Goal: Transaction & Acquisition: Book appointment/travel/reservation

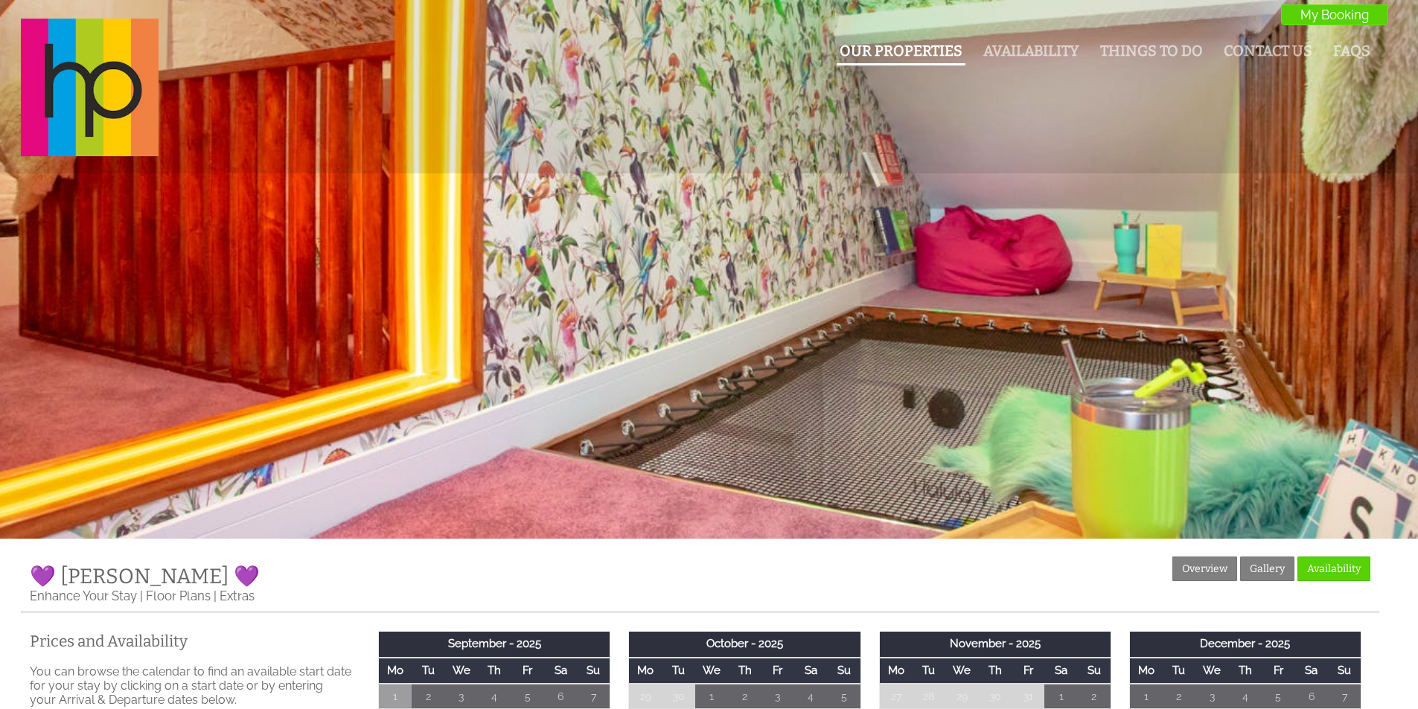
click at [915, 53] on link "Our Properties" at bounding box center [901, 50] width 123 height 17
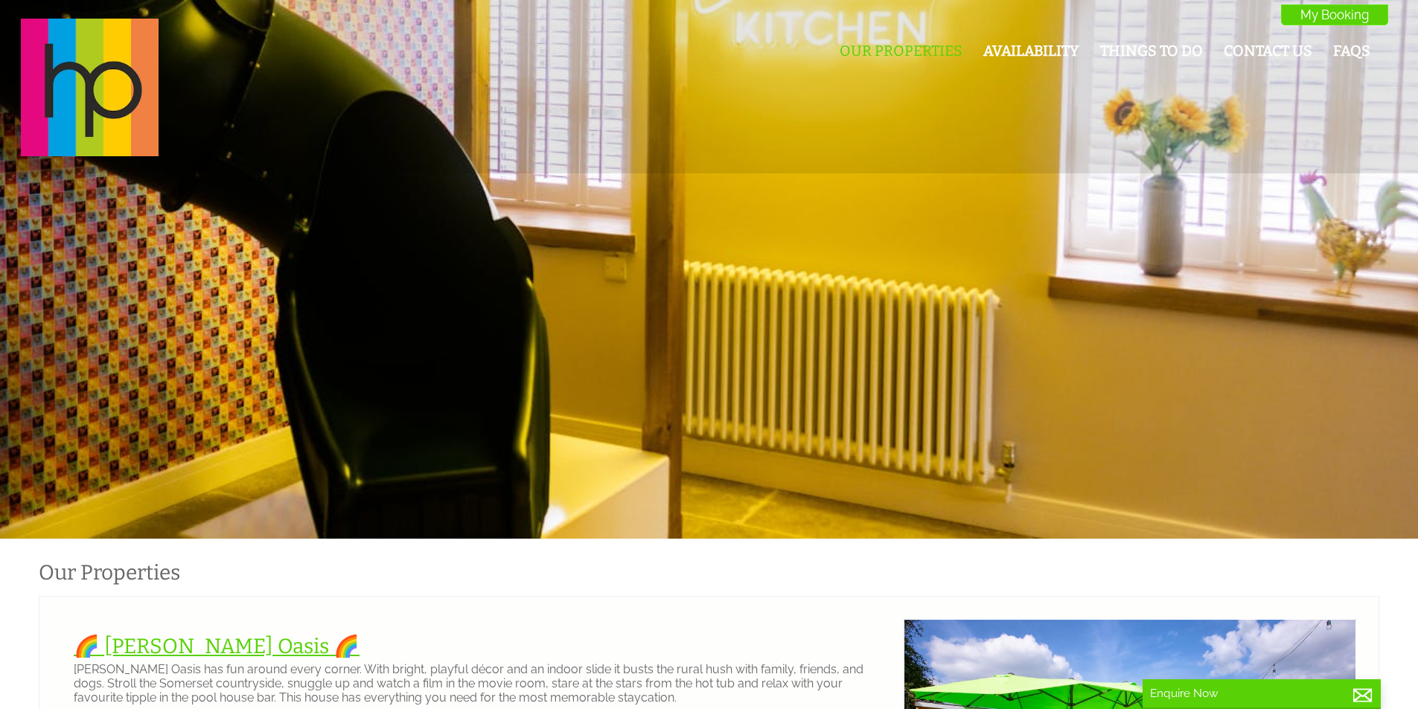
click at [179, 638] on link "🌈 [PERSON_NAME] Oasis 🌈" at bounding box center [217, 646] width 286 height 25
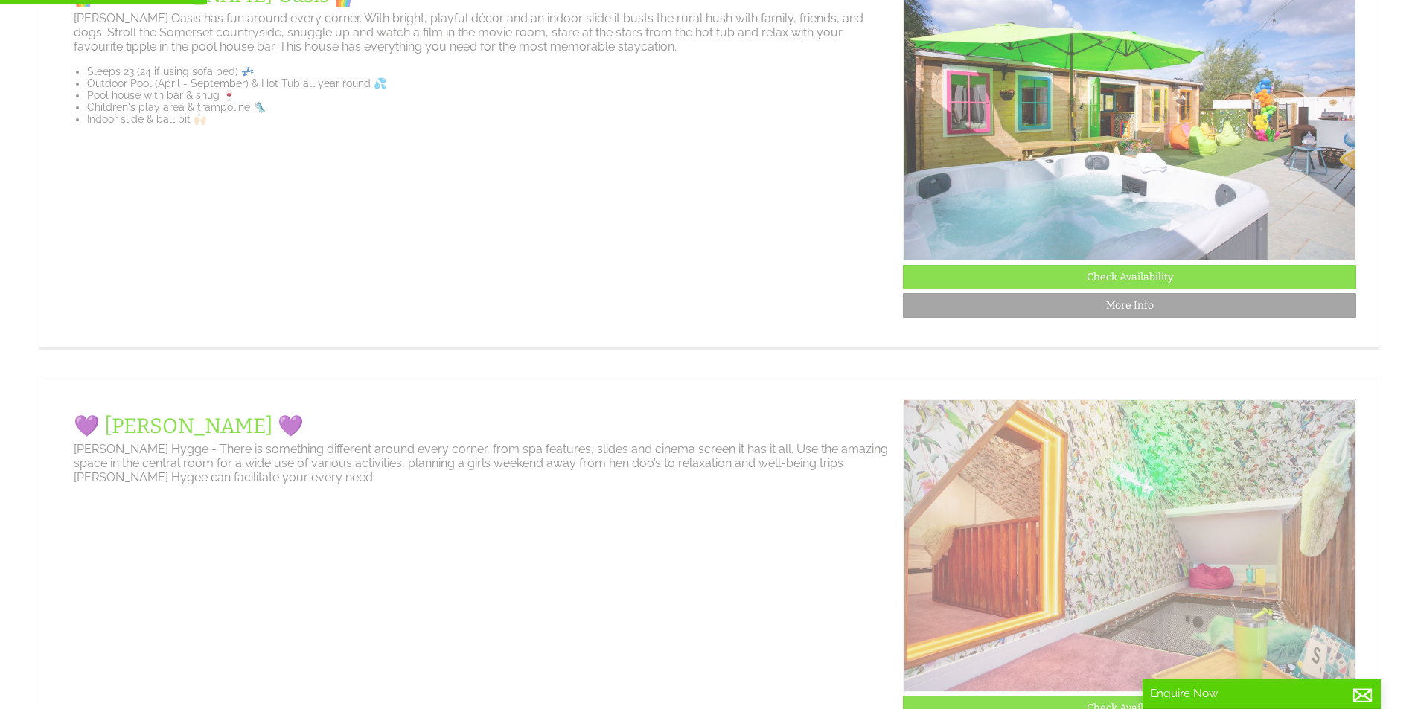
scroll to position [447, 0]
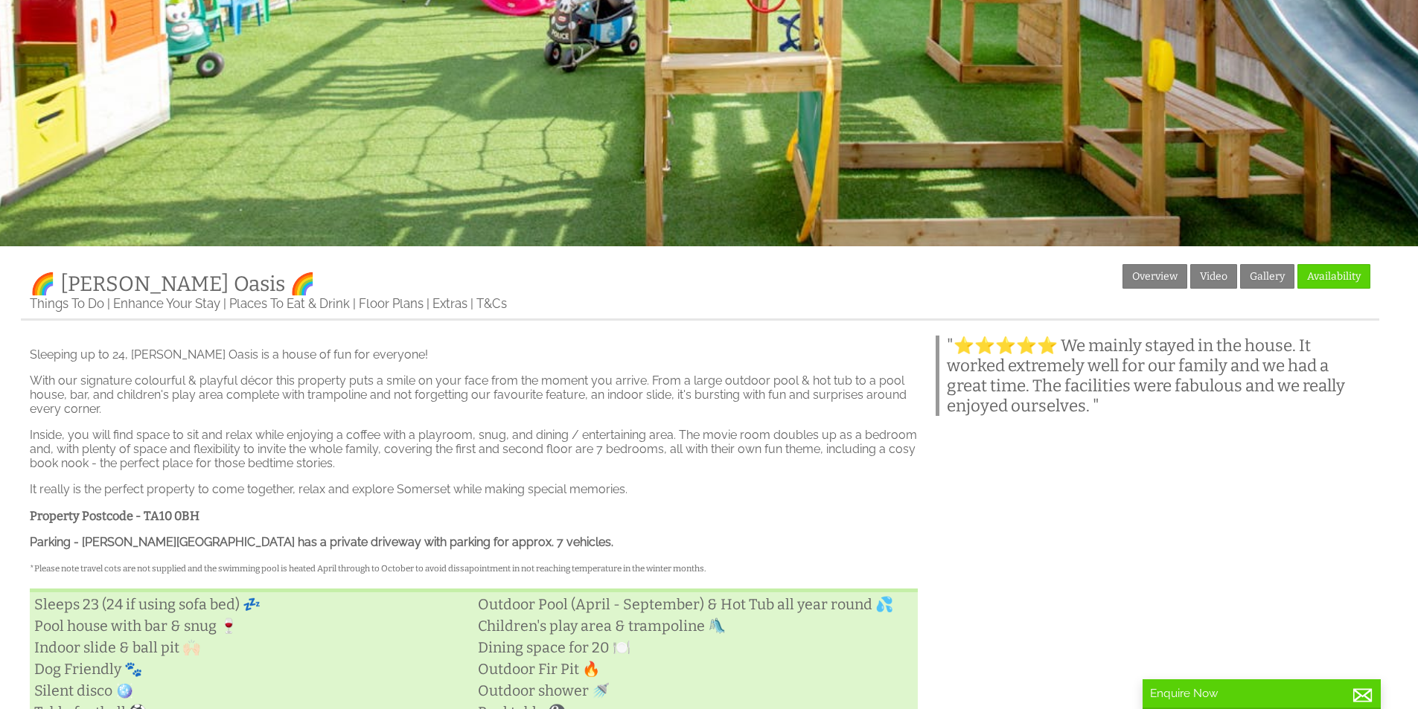
scroll to position [521, 0]
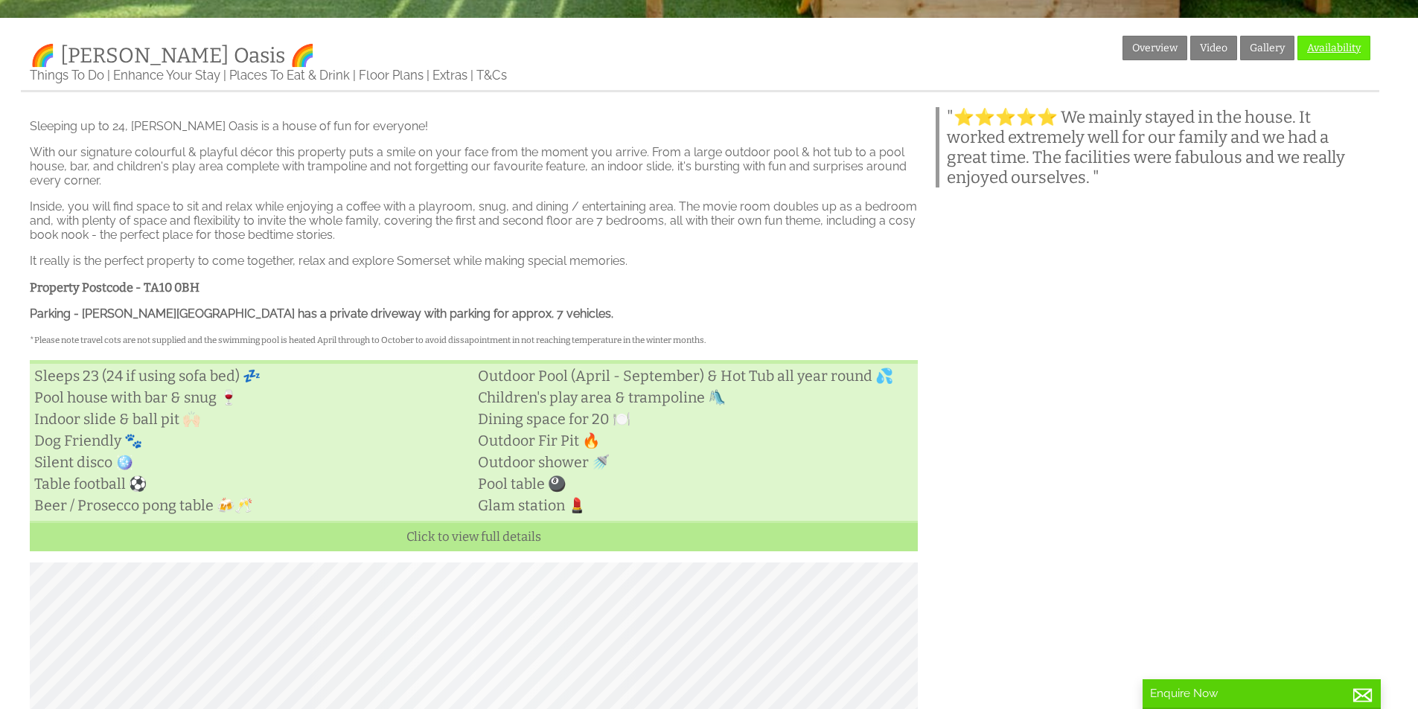
click at [1332, 48] on link "Availability" at bounding box center [1333, 48] width 73 height 25
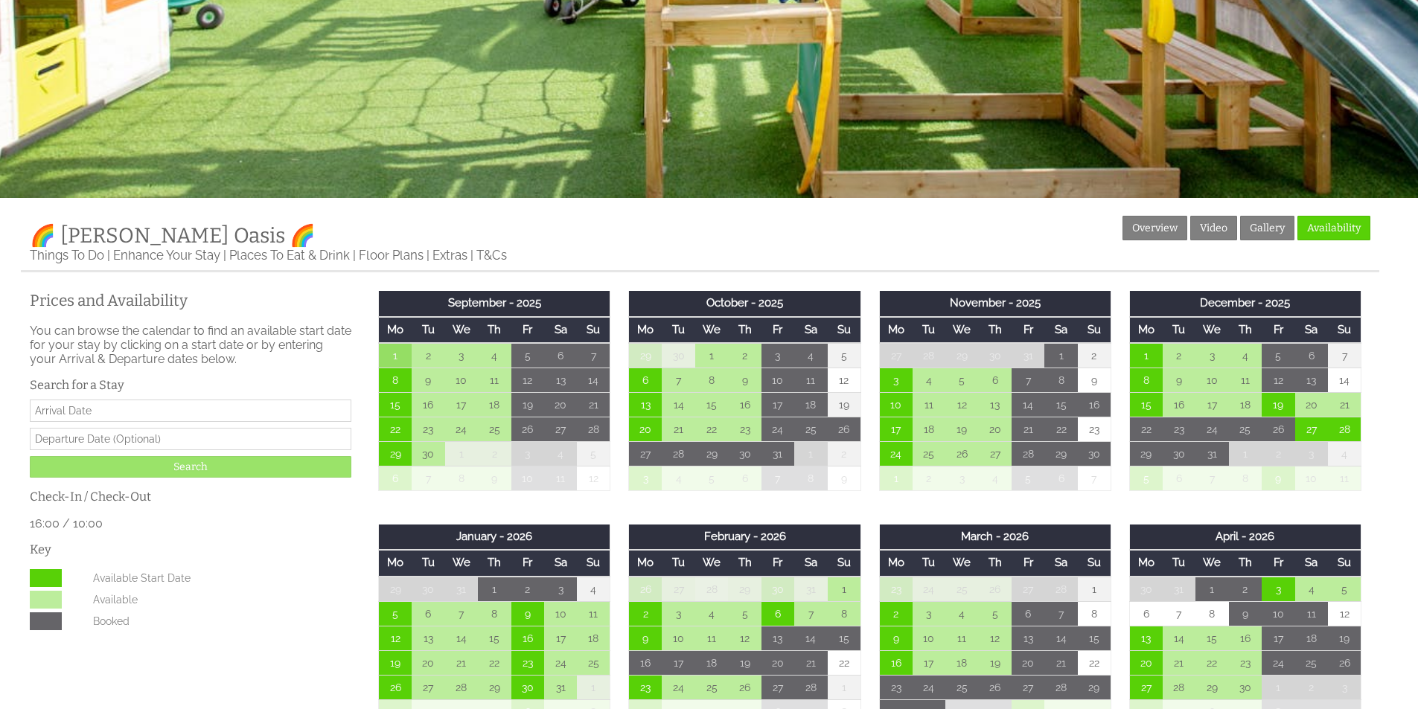
scroll to position [521, 0]
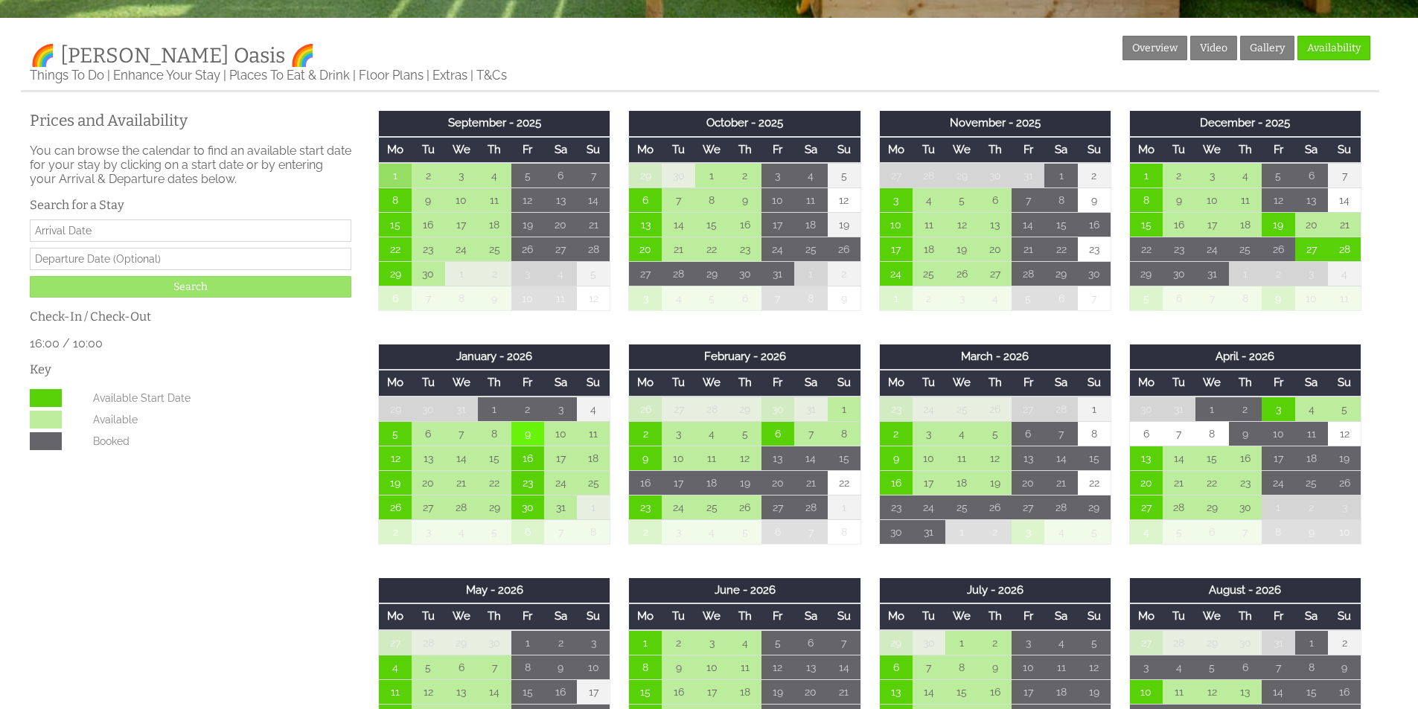
click at [524, 431] on td "9" at bounding box center [527, 433] width 33 height 25
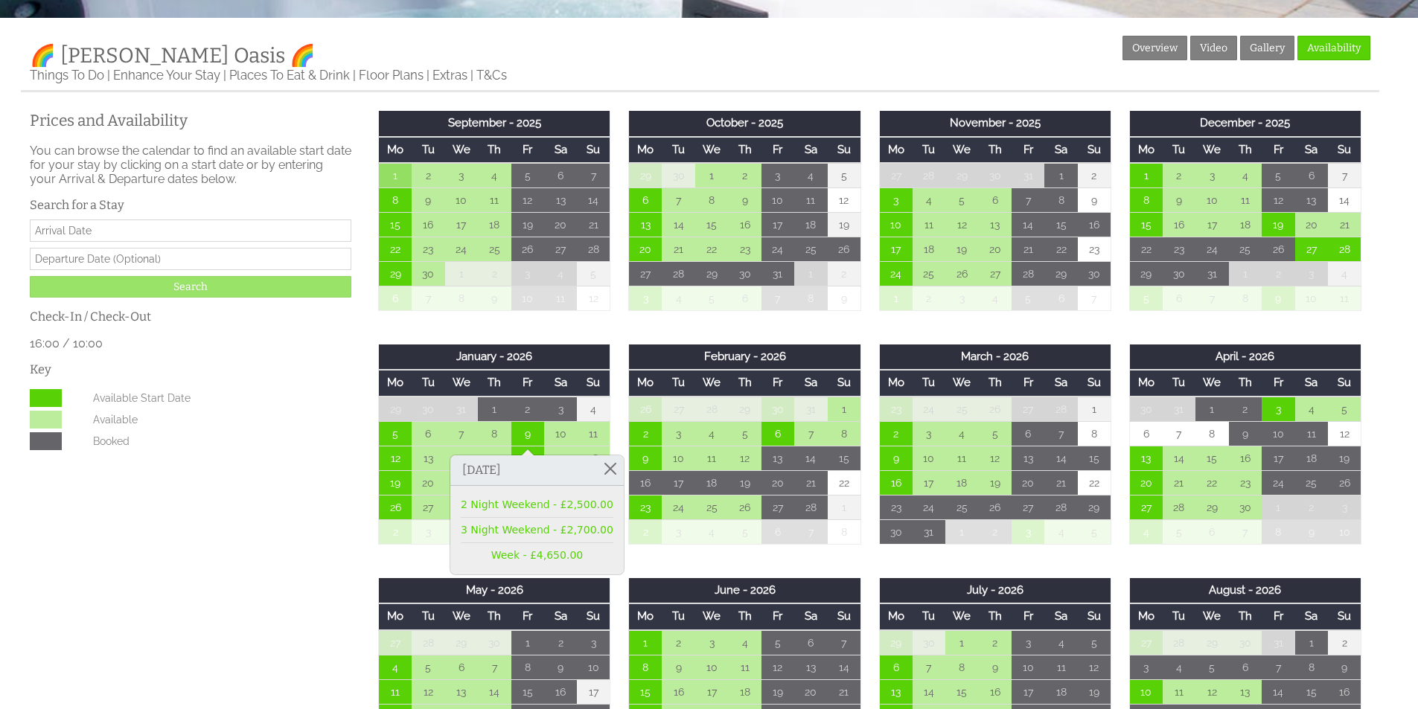
scroll to position [0, 0]
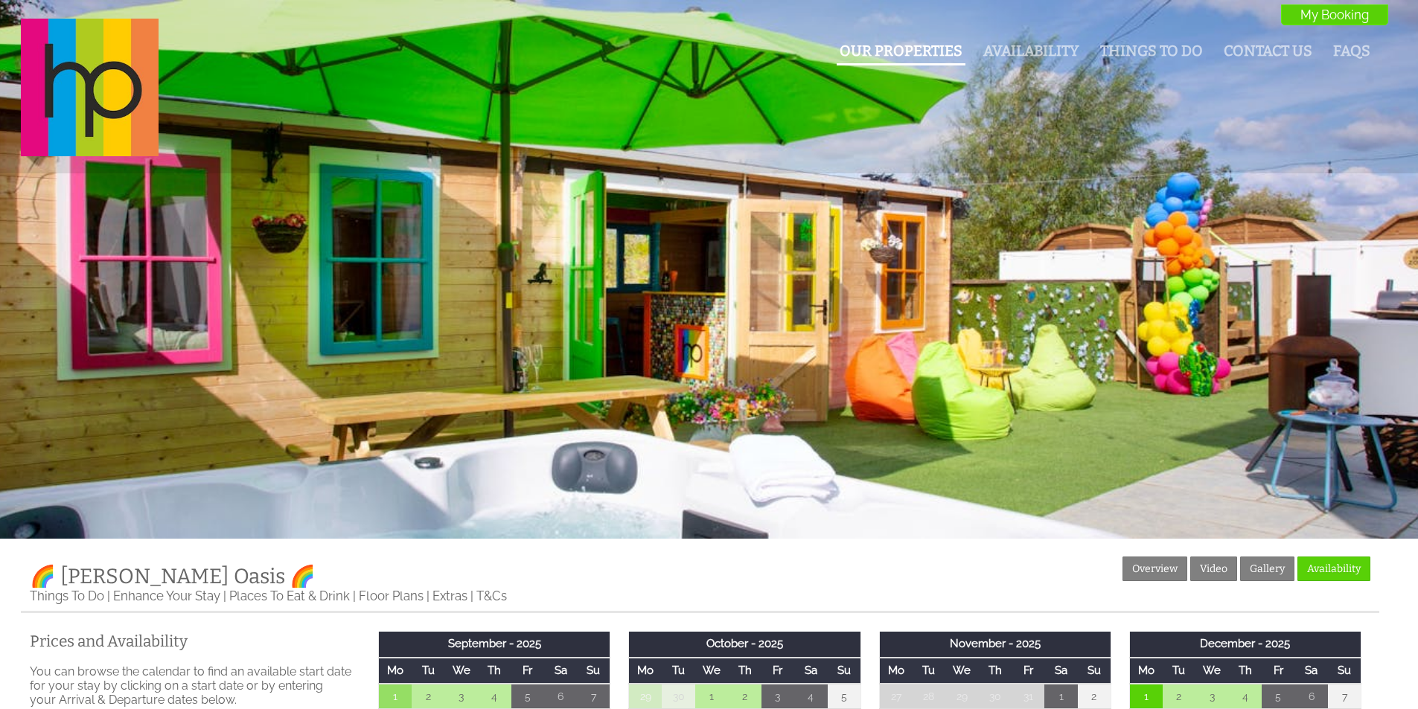
click at [881, 48] on link "Our Properties" at bounding box center [901, 50] width 123 height 17
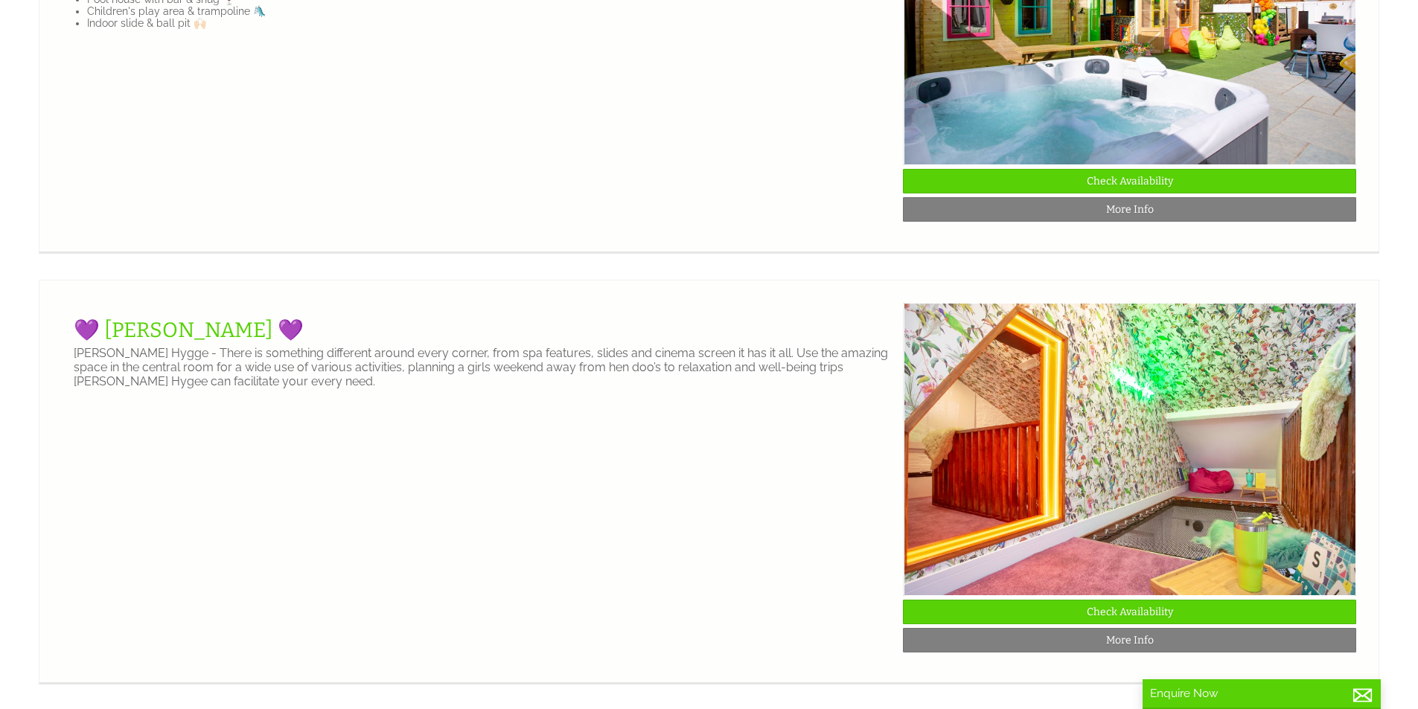
scroll to position [744, 0]
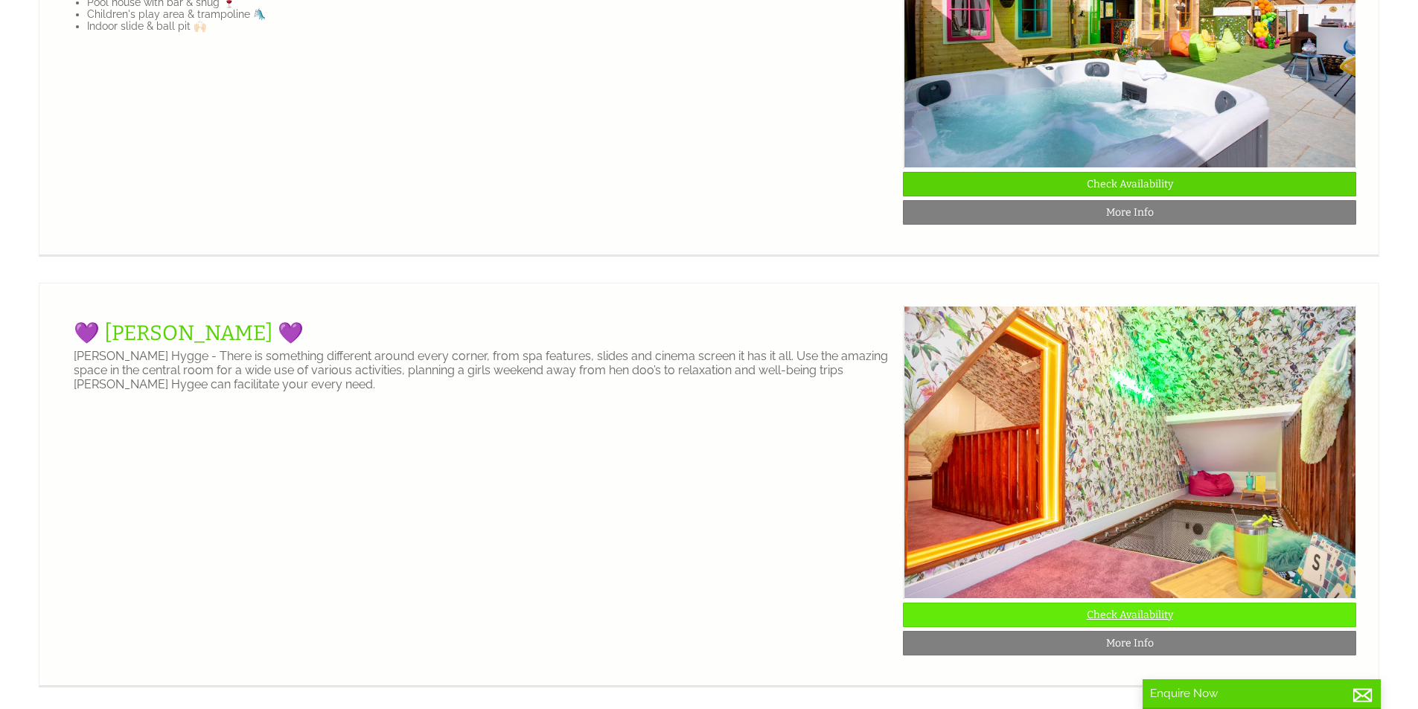
click at [1143, 627] on link "Check Availability" at bounding box center [1129, 615] width 453 height 25
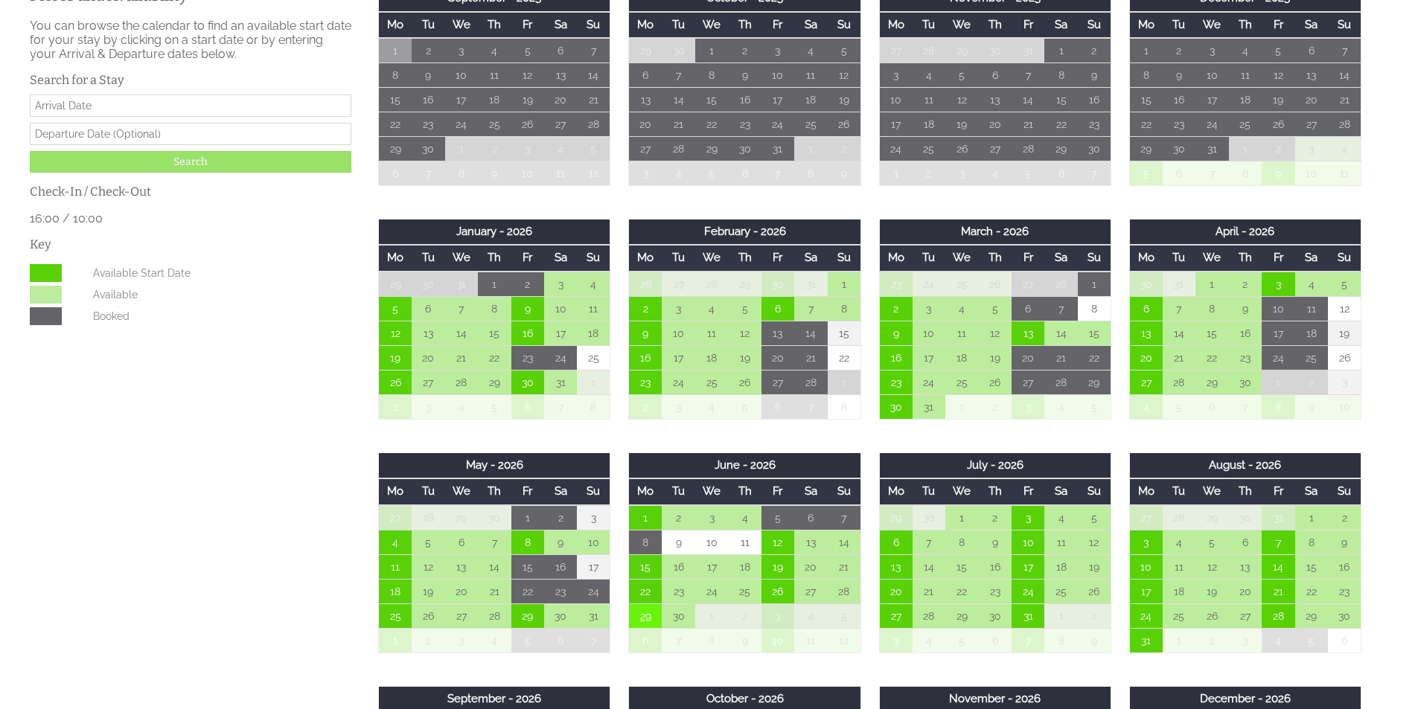
scroll to position [670, 0]
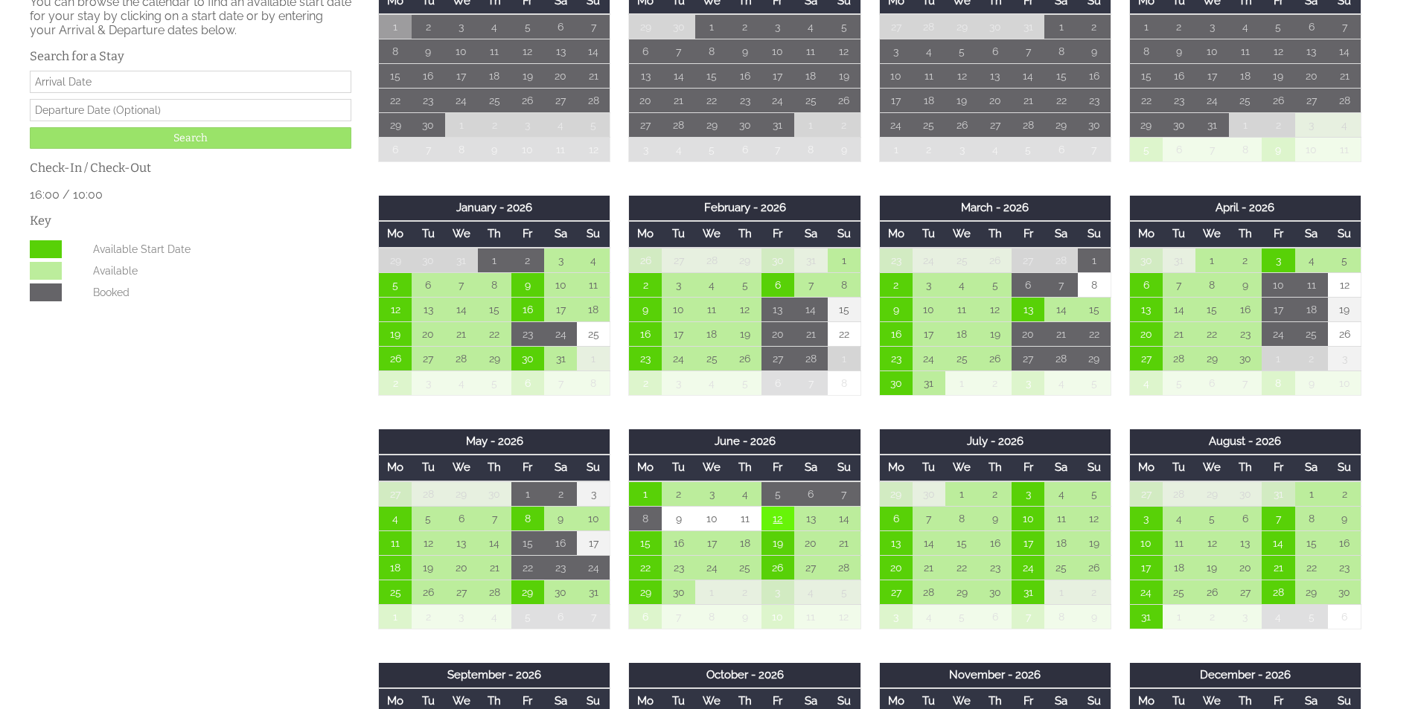
click at [770, 523] on td "12" at bounding box center [777, 518] width 33 height 25
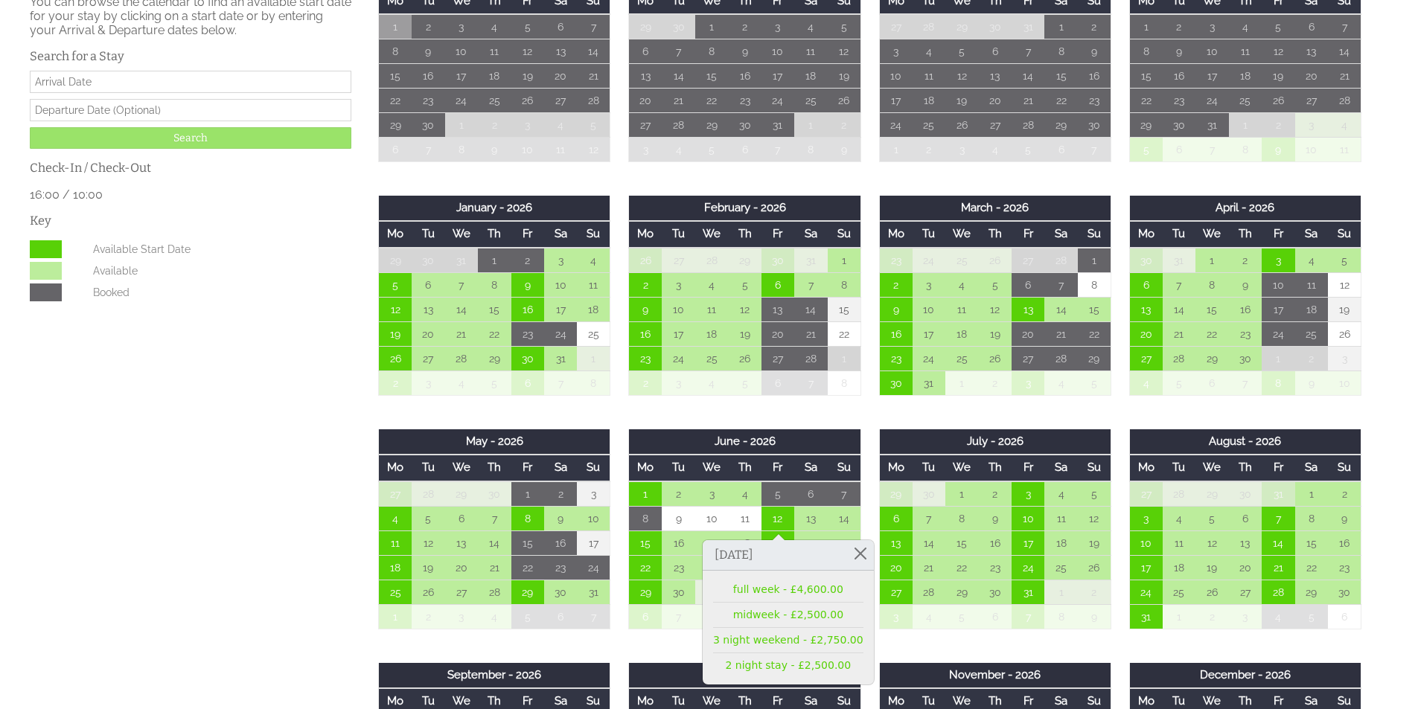
click at [317, 630] on div "Properties 💜 [PERSON_NAME] Hygge 💜 Overview Gallery Availability Enhance Your S…" at bounding box center [700, 625] width 1358 height 1477
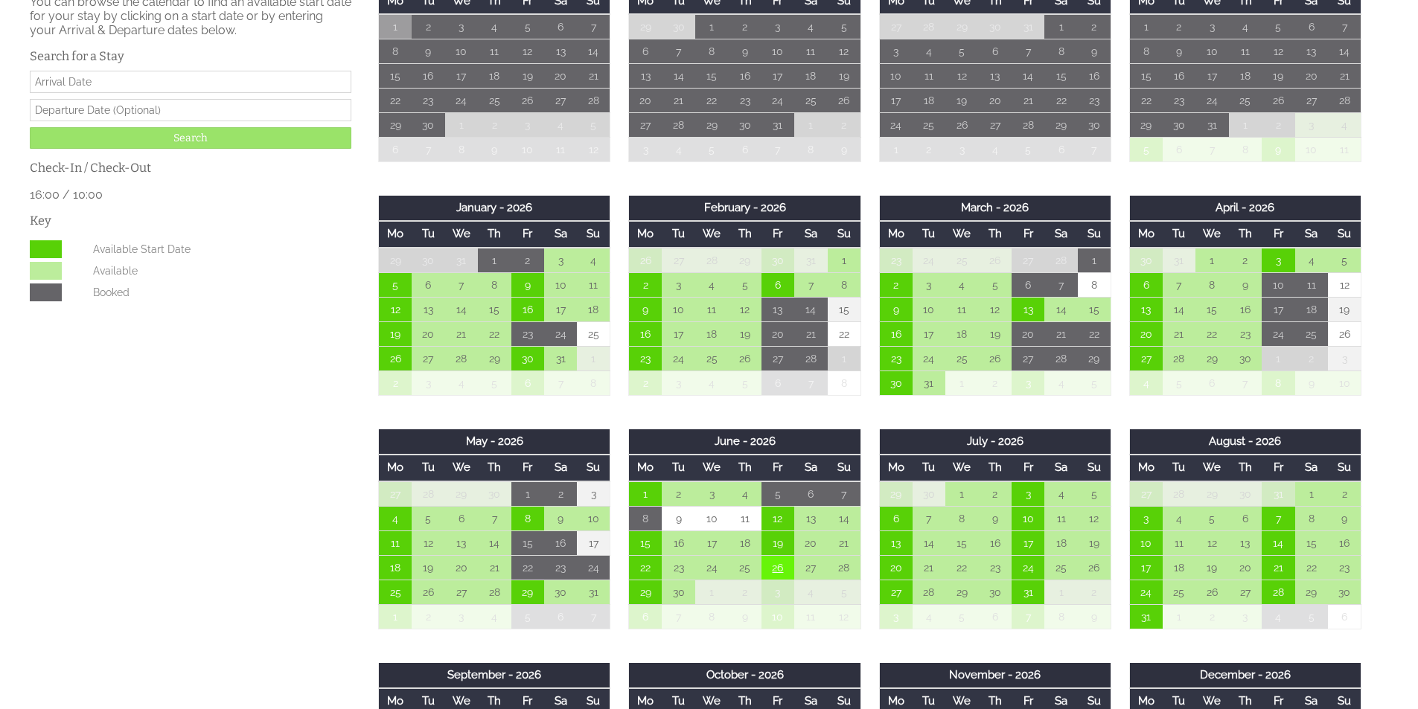
click at [772, 578] on td "26" at bounding box center [777, 567] width 33 height 25
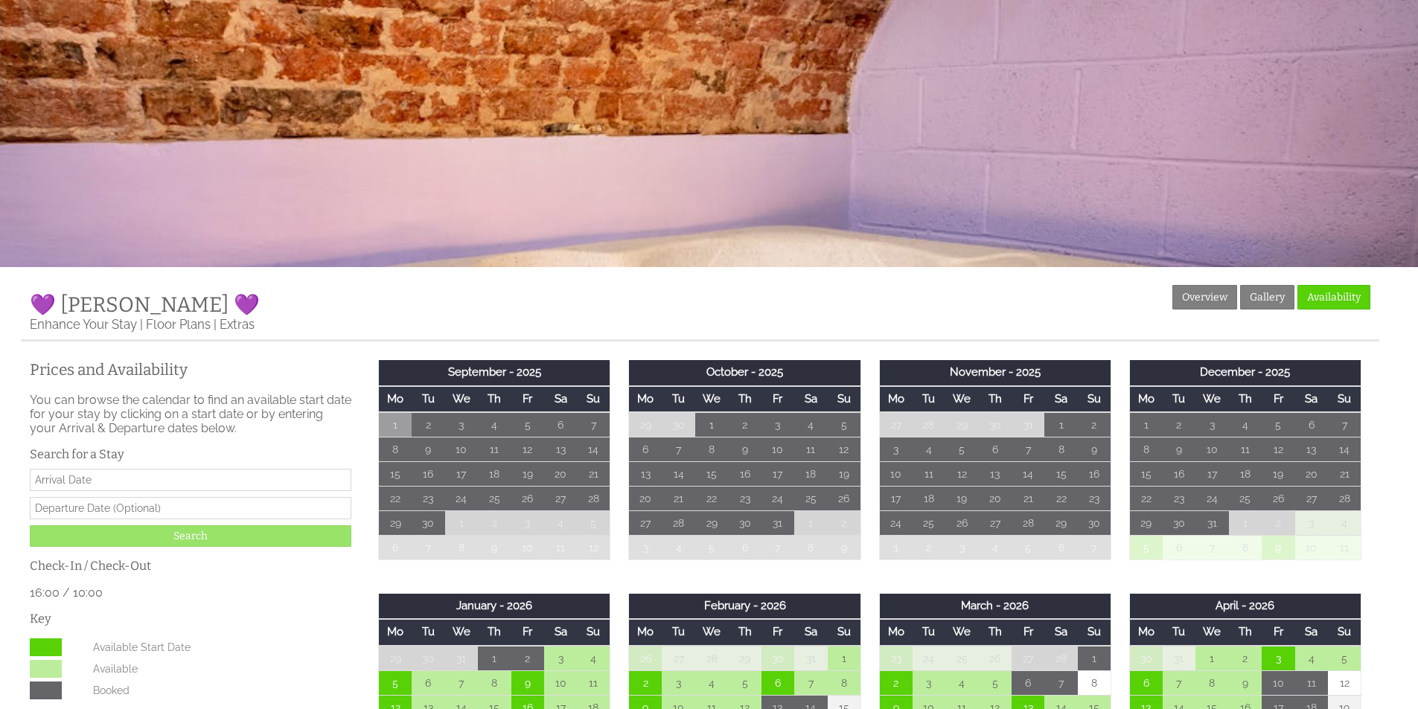
scroll to position [0, 0]
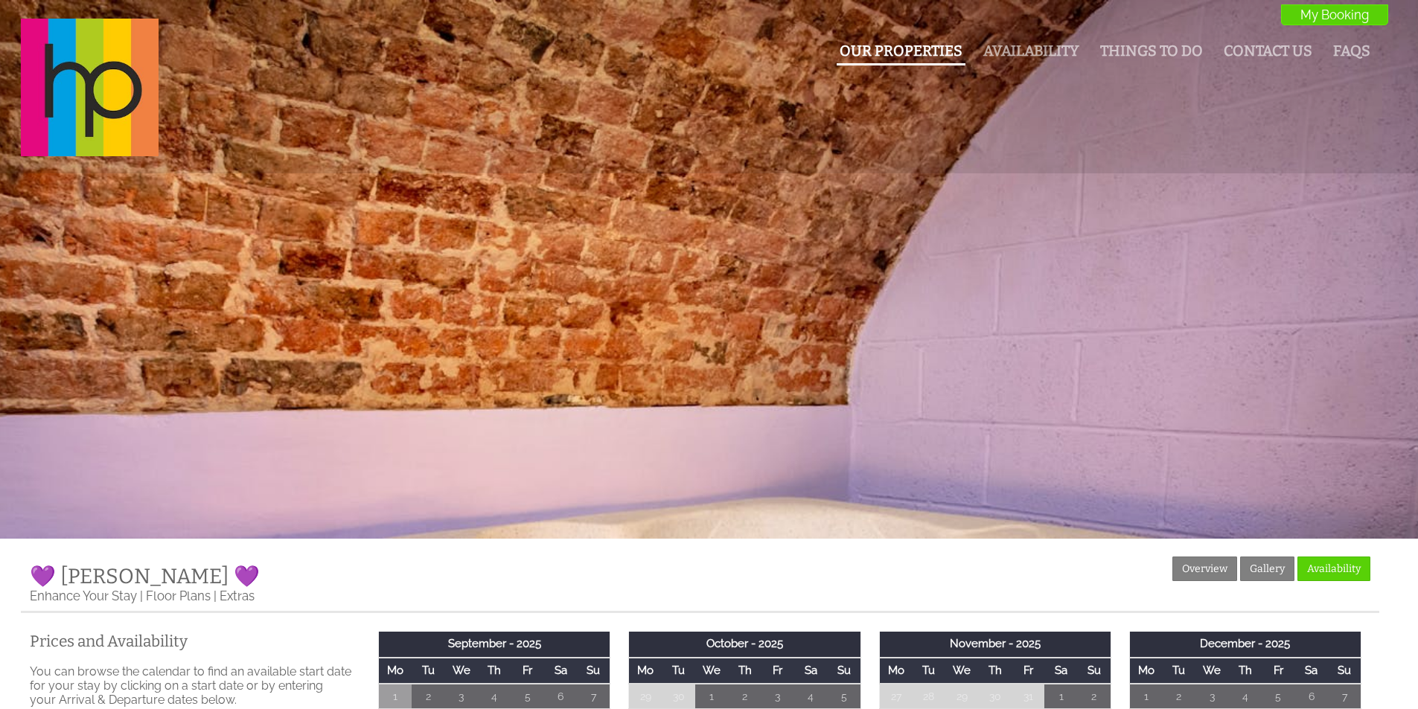
click at [927, 43] on link "Our Properties" at bounding box center [901, 50] width 123 height 17
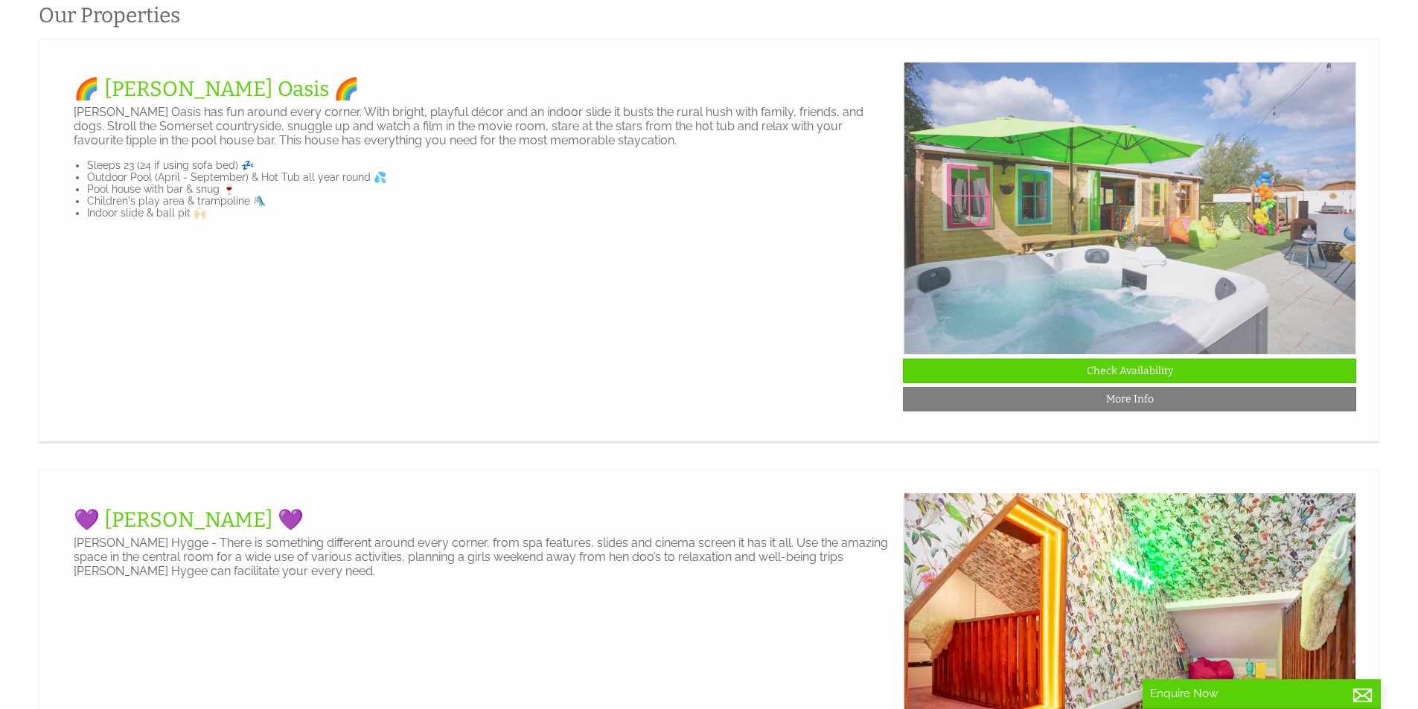
scroll to position [521, 0]
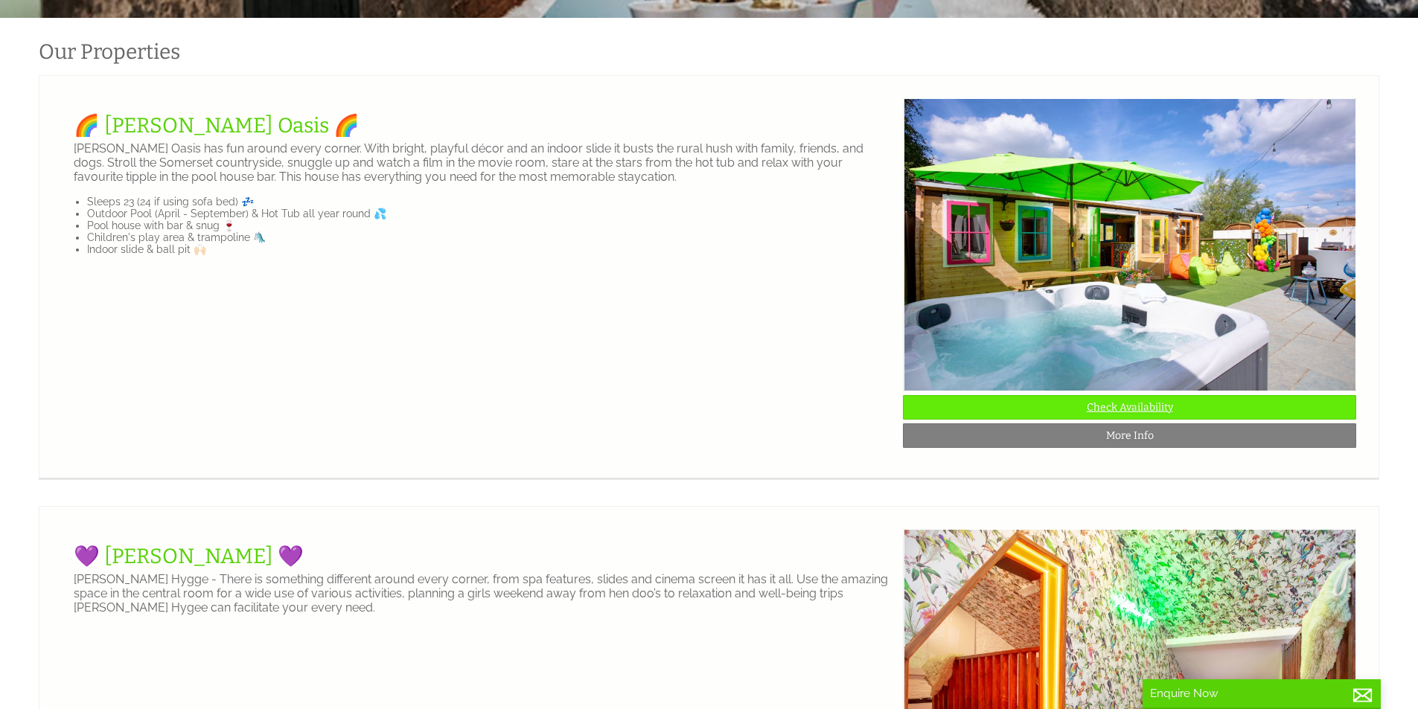
click at [1114, 420] on link "Check Availability" at bounding box center [1129, 407] width 453 height 25
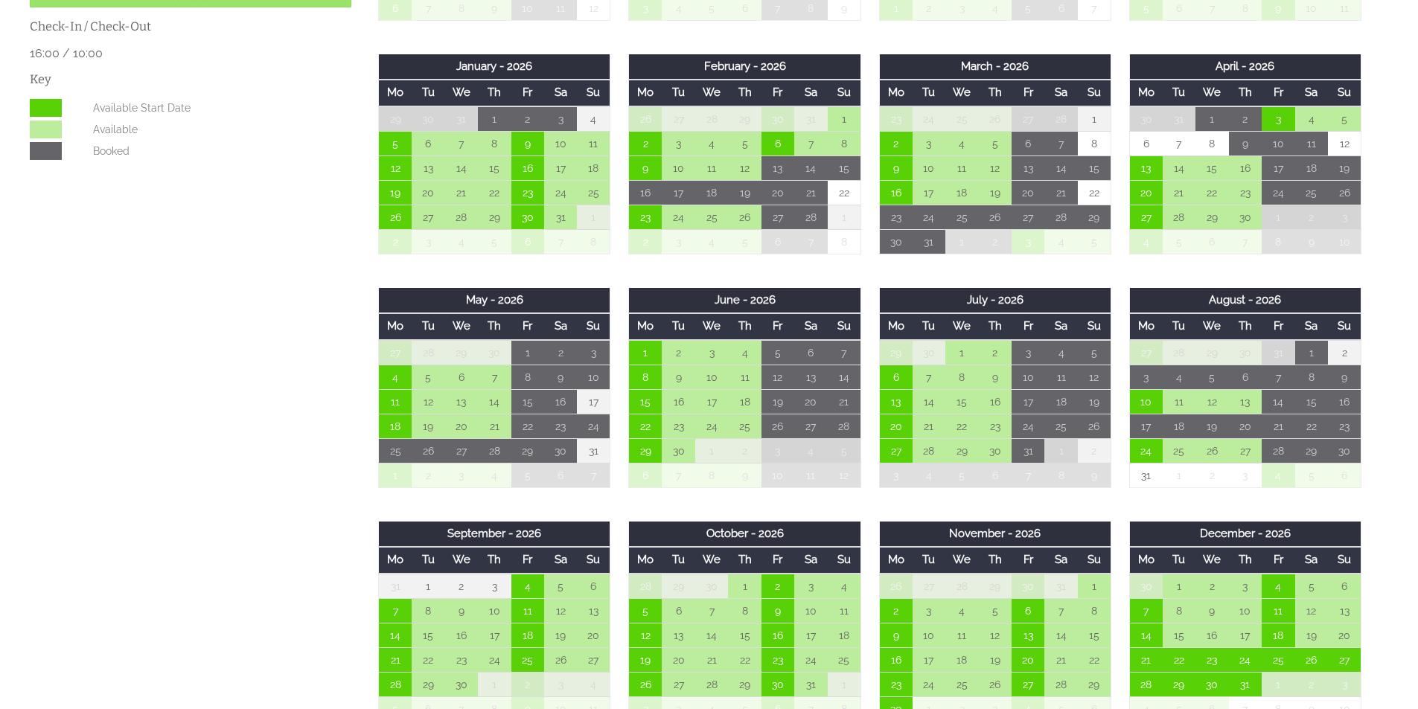
scroll to position [819, 0]
